Goal: Information Seeking & Learning: Check status

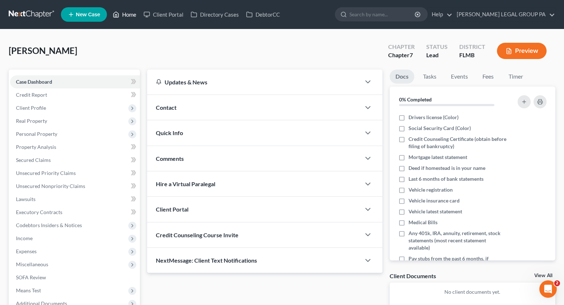
click at [137, 16] on link "Home" at bounding box center [124, 14] width 31 height 13
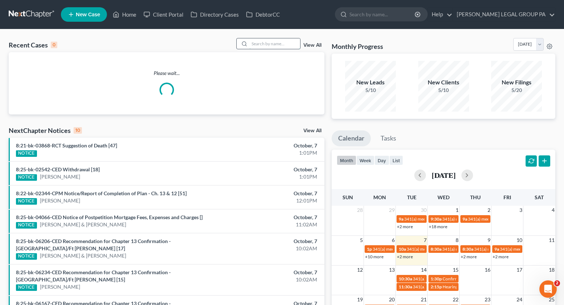
click at [269, 46] on input "search" at bounding box center [274, 43] width 51 height 11
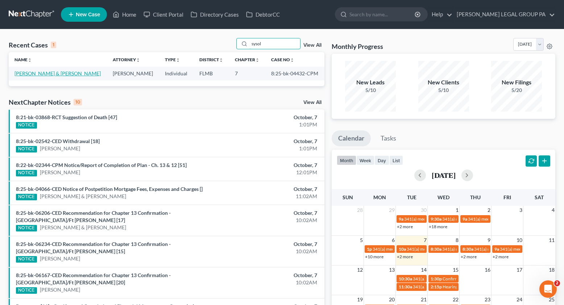
type input "sysol"
click at [35, 72] on link "[PERSON_NAME] & [PERSON_NAME]" at bounding box center [57, 73] width 86 height 6
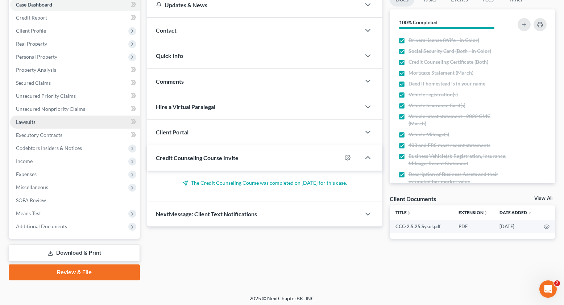
scroll to position [80, 0]
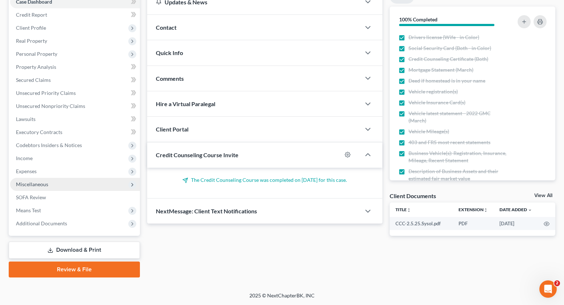
click at [48, 224] on span "Additional Documents" at bounding box center [41, 223] width 51 height 6
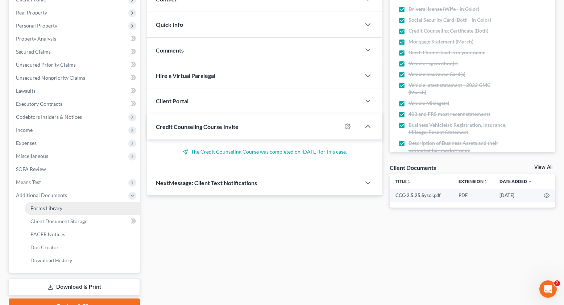
scroll to position [145, 0]
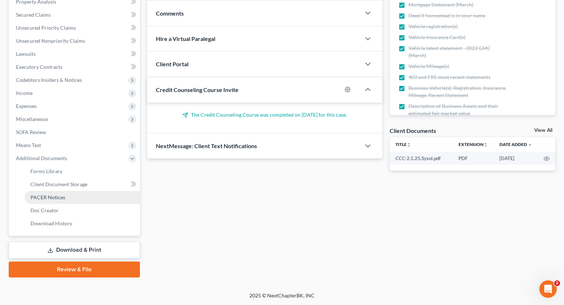
click at [65, 195] on link "PACER Notices" at bounding box center [82, 197] width 115 height 13
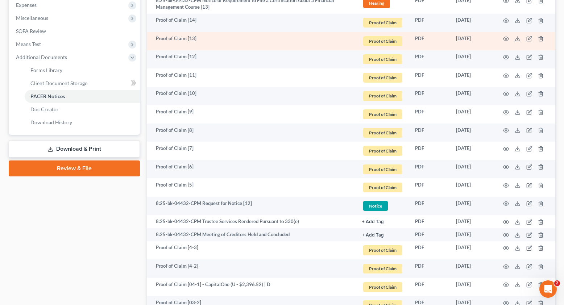
scroll to position [254, 0]
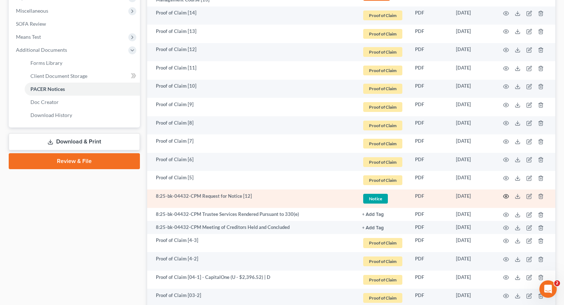
click at [508, 197] on icon "button" at bounding box center [506, 197] width 6 height 6
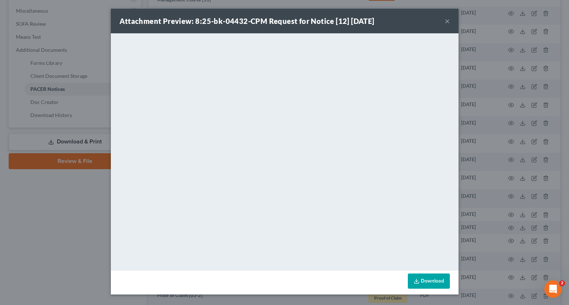
click at [447, 17] on button "×" at bounding box center [447, 21] width 5 height 9
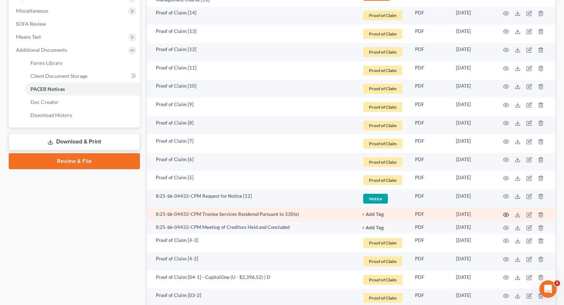
click at [506, 213] on icon "button" at bounding box center [505, 215] width 5 height 4
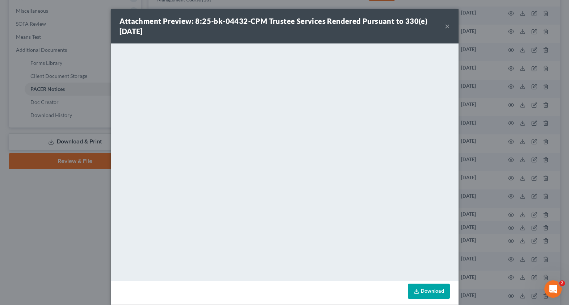
click at [447, 26] on button "×" at bounding box center [447, 26] width 5 height 9
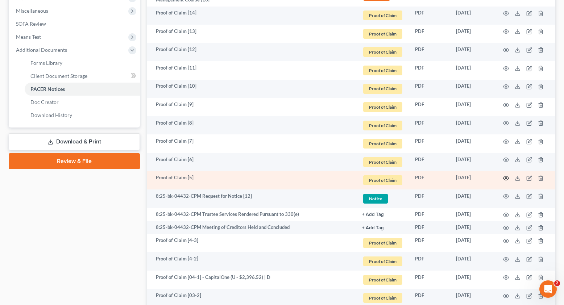
click at [506, 178] on icon "button" at bounding box center [506, 178] width 6 height 6
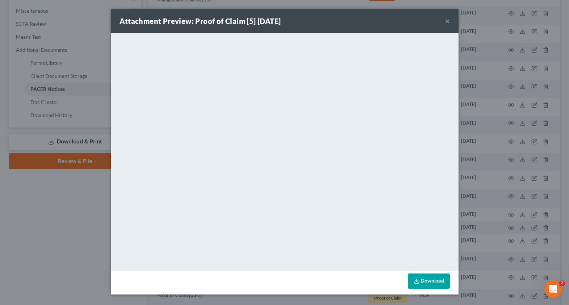
click at [449, 22] on button "×" at bounding box center [447, 21] width 5 height 9
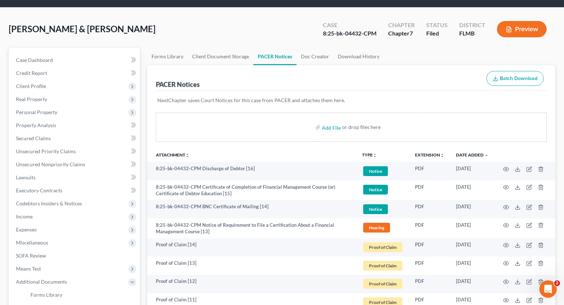
scroll to position [0, 0]
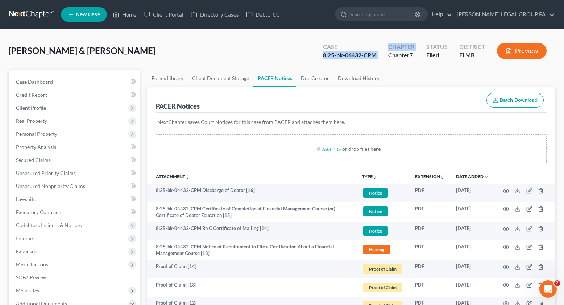
drag, startPoint x: 322, startPoint y: 54, endPoint x: 383, endPoint y: 55, distance: 61.3
click at [383, 55] on div "Case 8:25-bk-04432-CPM Chapter Chapter 7 Status [GEOGRAPHIC_DATA] [GEOGRAPHIC_D…" at bounding box center [436, 51] width 238 height 21
click at [370, 58] on div "8:25-bk-04432-CPM" at bounding box center [350, 55] width 54 height 8
drag, startPoint x: 322, startPoint y: 55, endPoint x: 376, endPoint y: 55, distance: 54.4
click at [376, 55] on div "Case 8:25-bk-04432-CPM" at bounding box center [349, 51] width 65 height 21
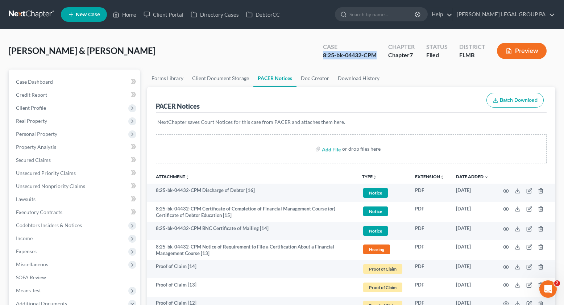
copy div "8:25-bk-04432-CPM"
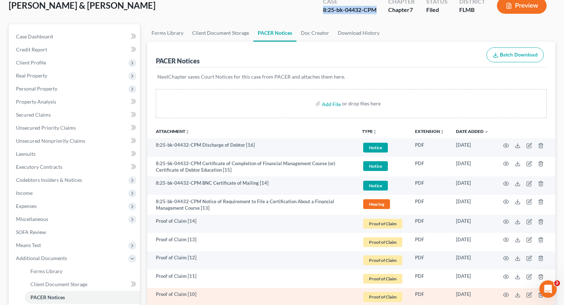
scroll to position [143, 0]
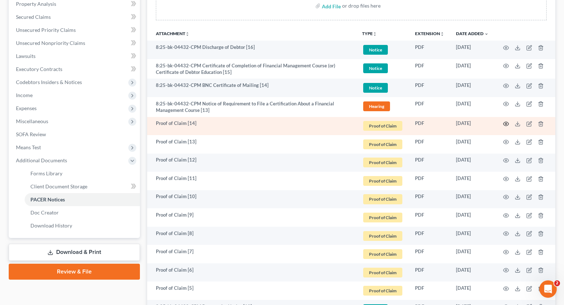
click at [506, 124] on icon "button" at bounding box center [506, 124] width 6 height 6
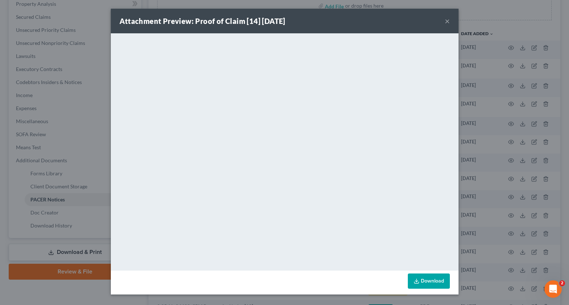
click at [447, 22] on button "×" at bounding box center [447, 21] width 5 height 9
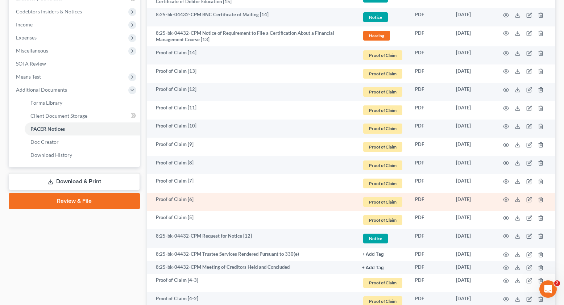
scroll to position [241, 0]
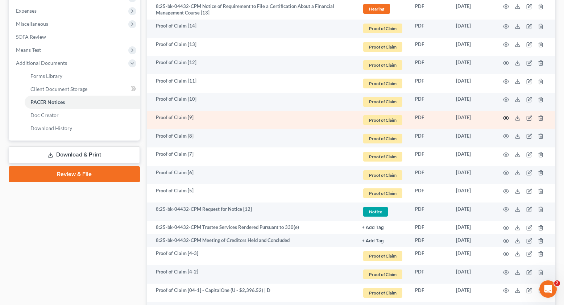
click at [505, 120] on icon "button" at bounding box center [505, 118] width 5 height 4
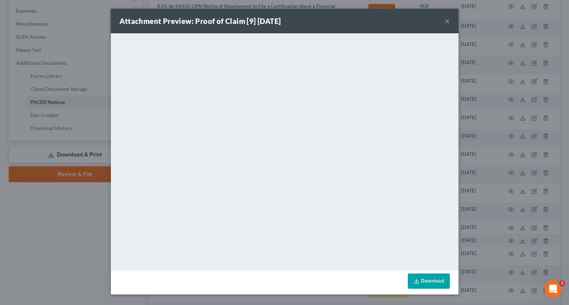
click at [447, 21] on button "×" at bounding box center [447, 21] width 5 height 9
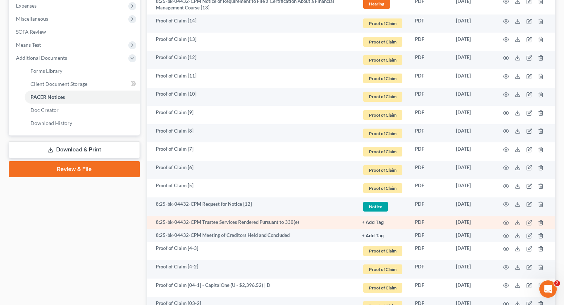
scroll to position [296, 0]
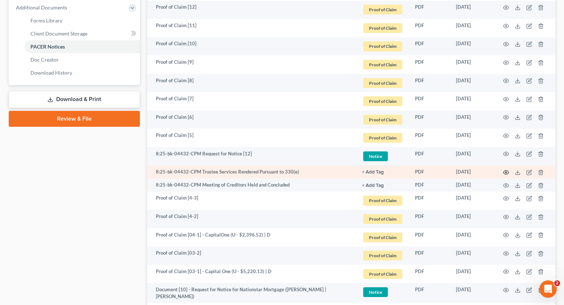
click at [505, 172] on circle "button" at bounding box center [505, 172] width 1 height 1
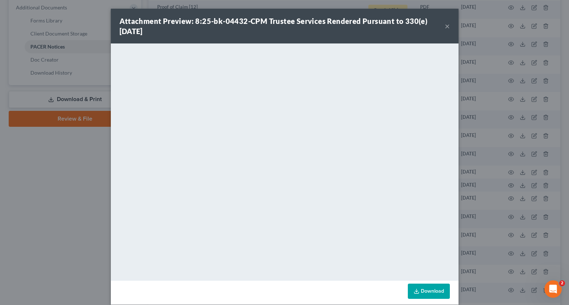
click at [445, 27] on button "×" at bounding box center [447, 26] width 5 height 9
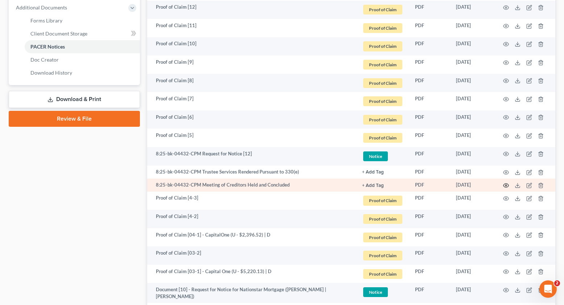
click at [508, 183] on icon "button" at bounding box center [506, 186] width 6 height 6
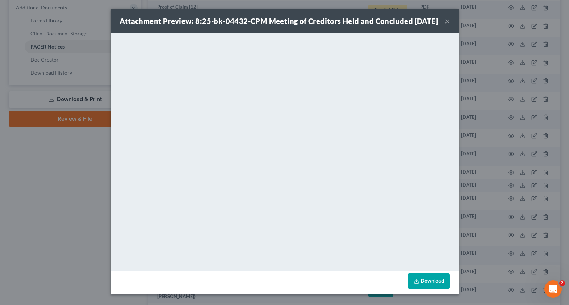
click at [445, 25] on button "×" at bounding box center [447, 21] width 5 height 9
